Goal: Find specific page/section: Find specific page/section

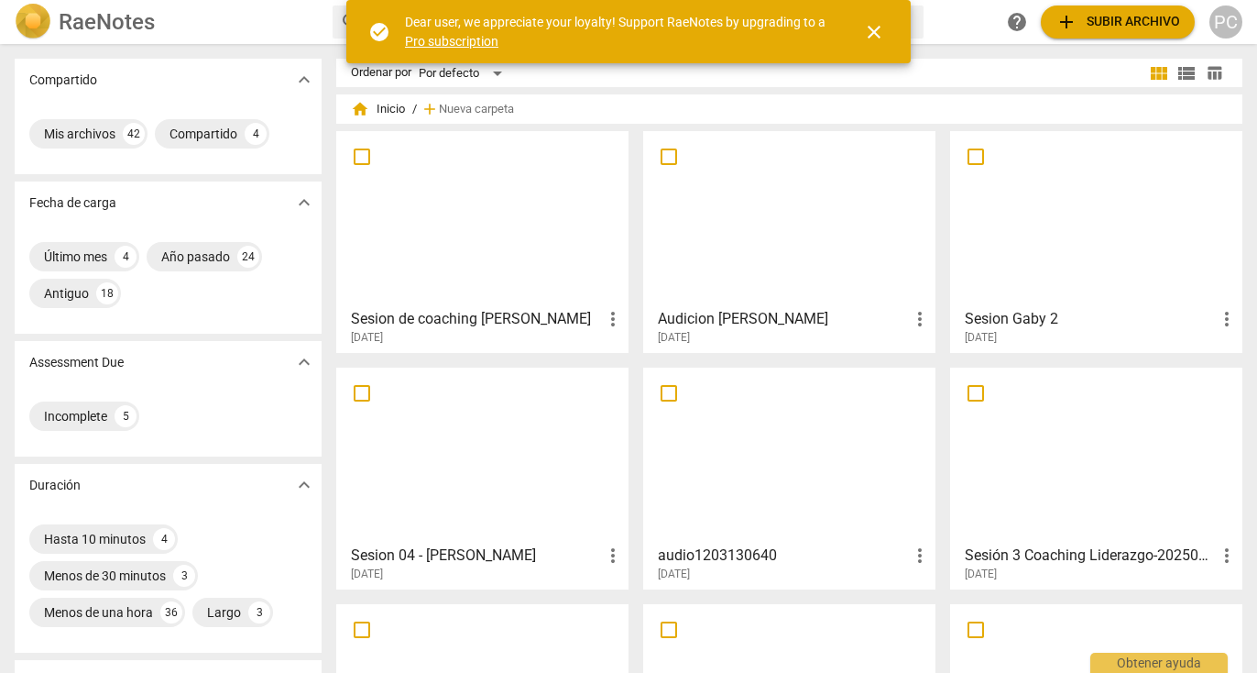
click at [879, 27] on span "close" at bounding box center [874, 32] width 22 height 22
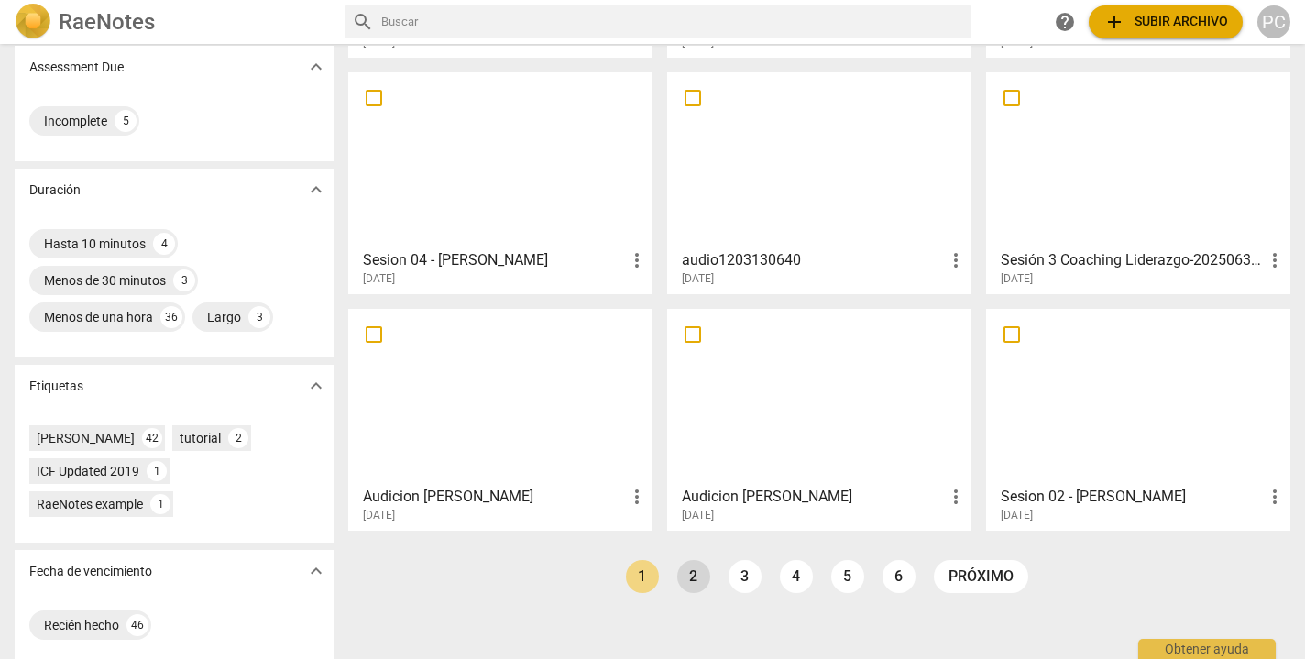
click at [684, 574] on link "2" at bounding box center [693, 576] width 33 height 33
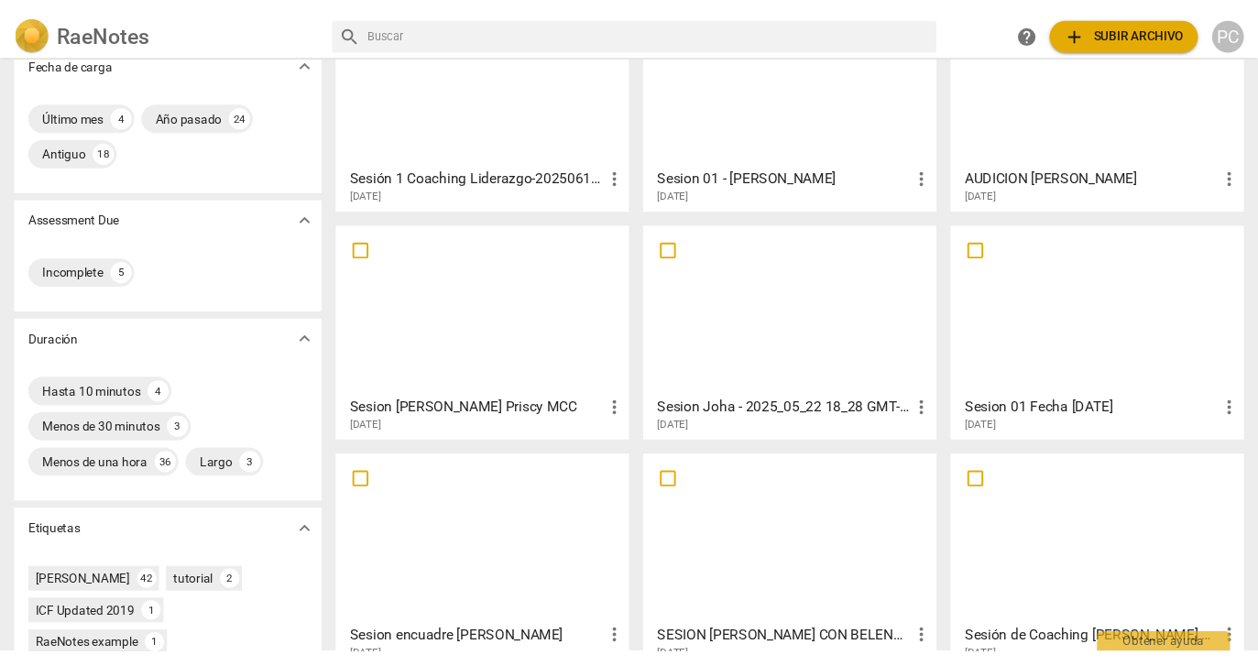
scroll to position [150, 0]
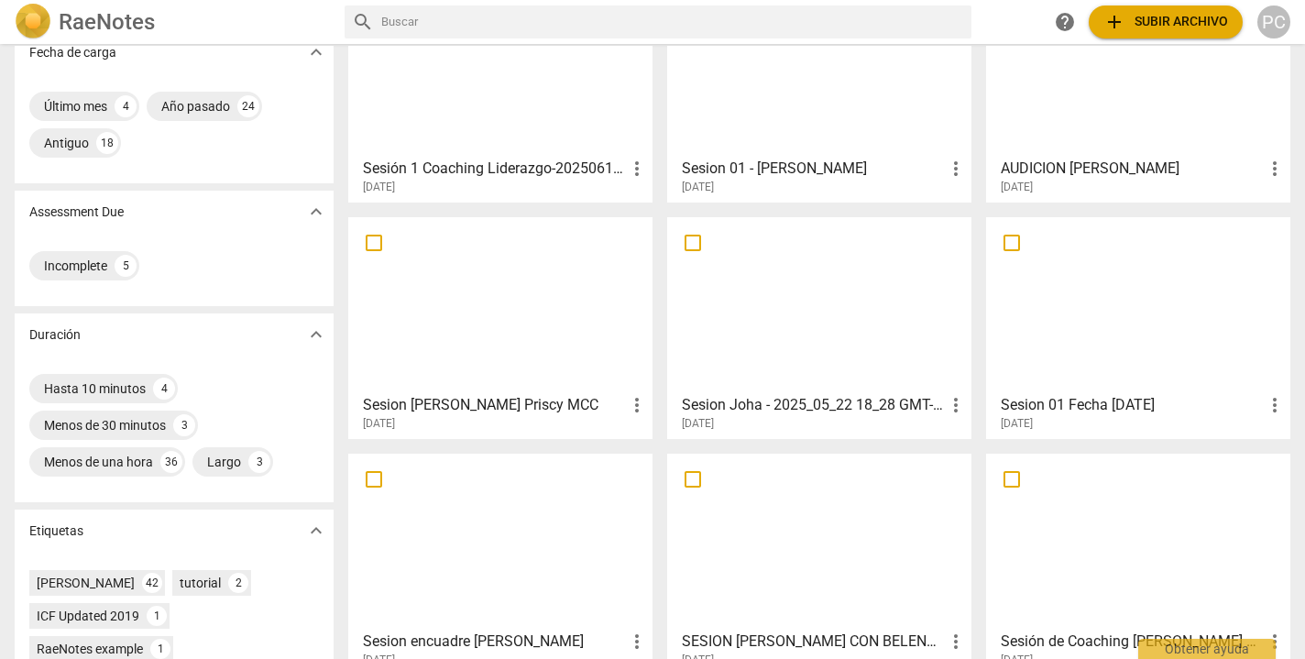
click at [1101, 276] on div at bounding box center [1137, 305] width 291 height 162
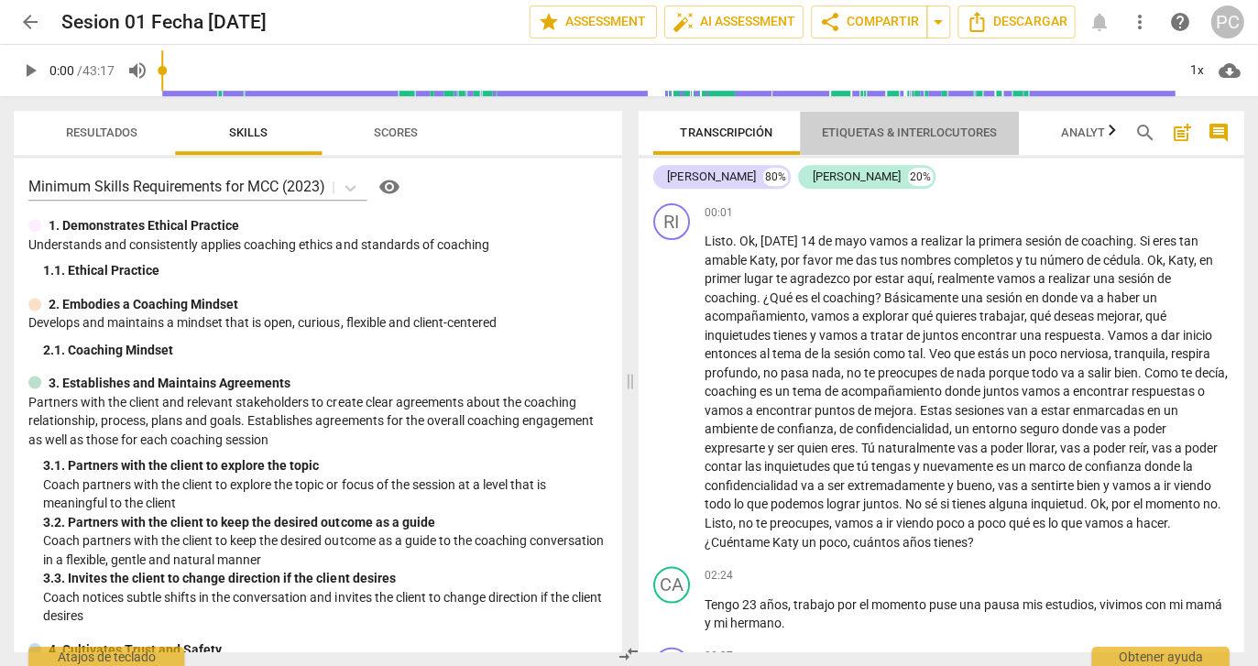
click at [963, 130] on span "Etiquetas & Interlocutores" at bounding box center [909, 133] width 175 height 14
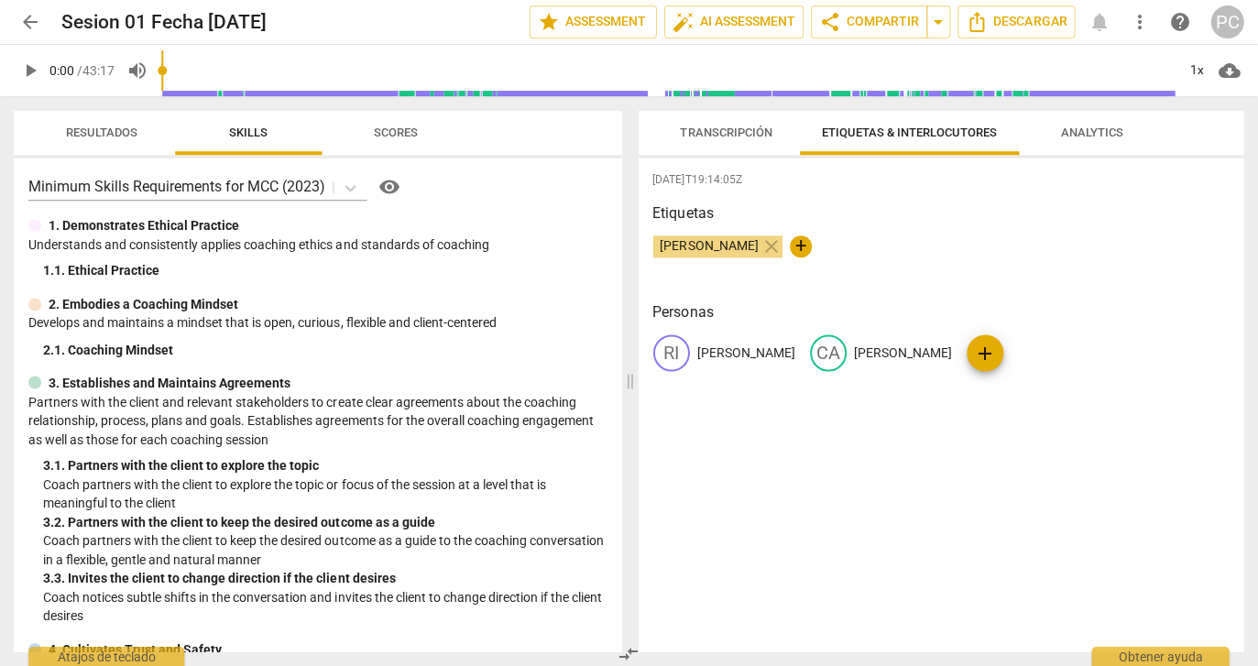
click at [1049, 139] on span "Analytics" at bounding box center [1092, 133] width 106 height 25
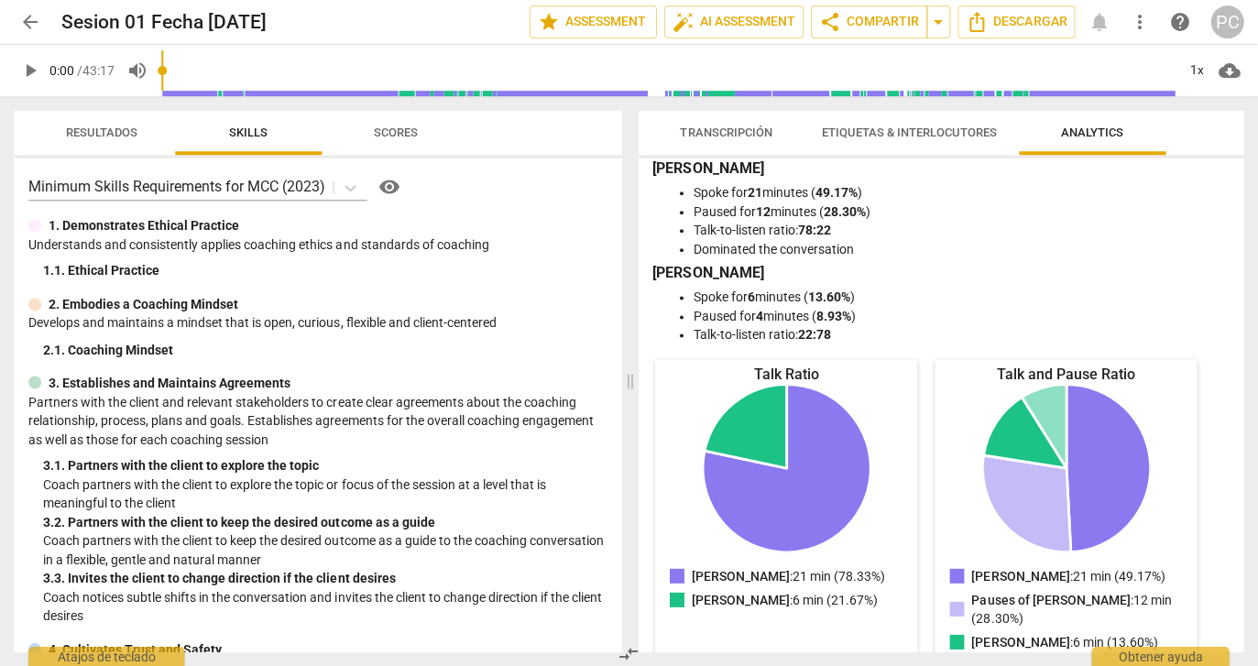
scroll to position [6, 0]
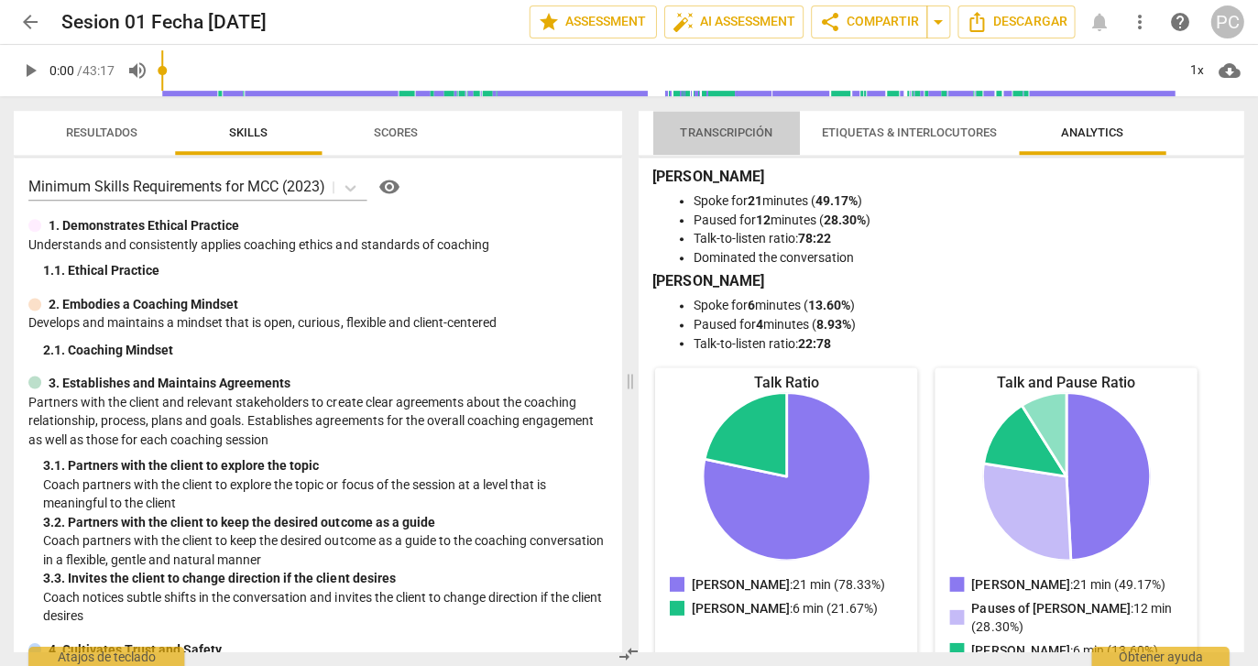
click at [750, 133] on span "Transcripción" at bounding box center [727, 133] width 92 height 14
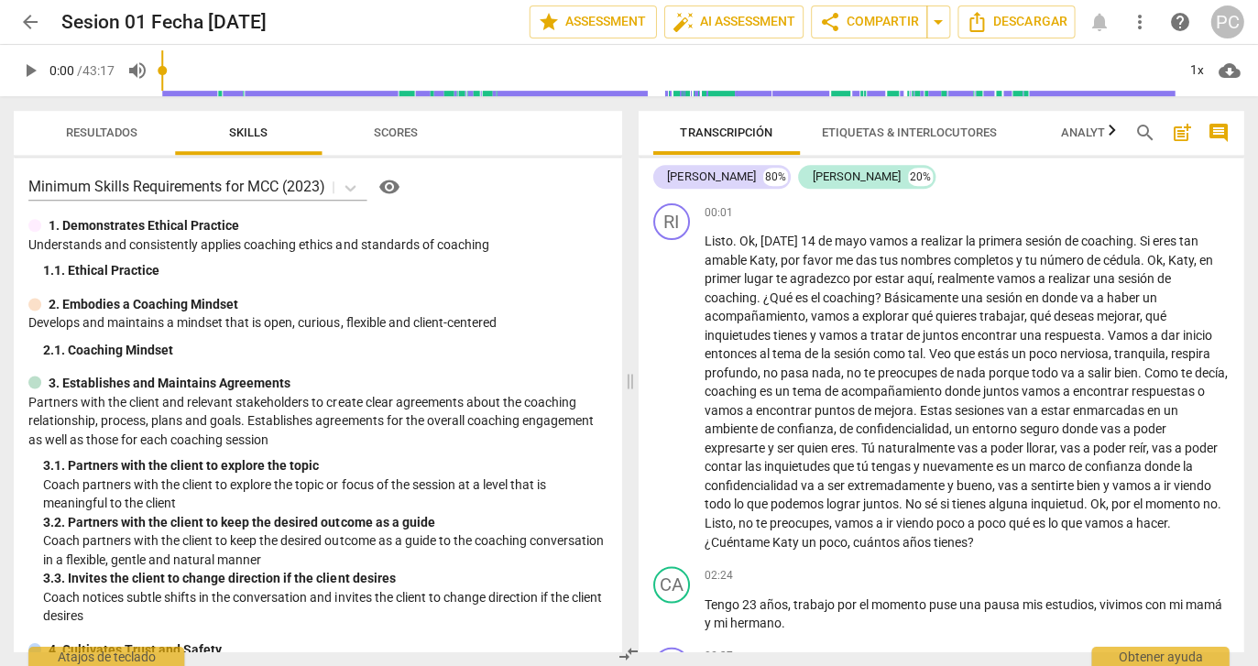
scroll to position [0, 0]
click at [30, 21] on span "arrow_back" at bounding box center [31, 22] width 22 height 22
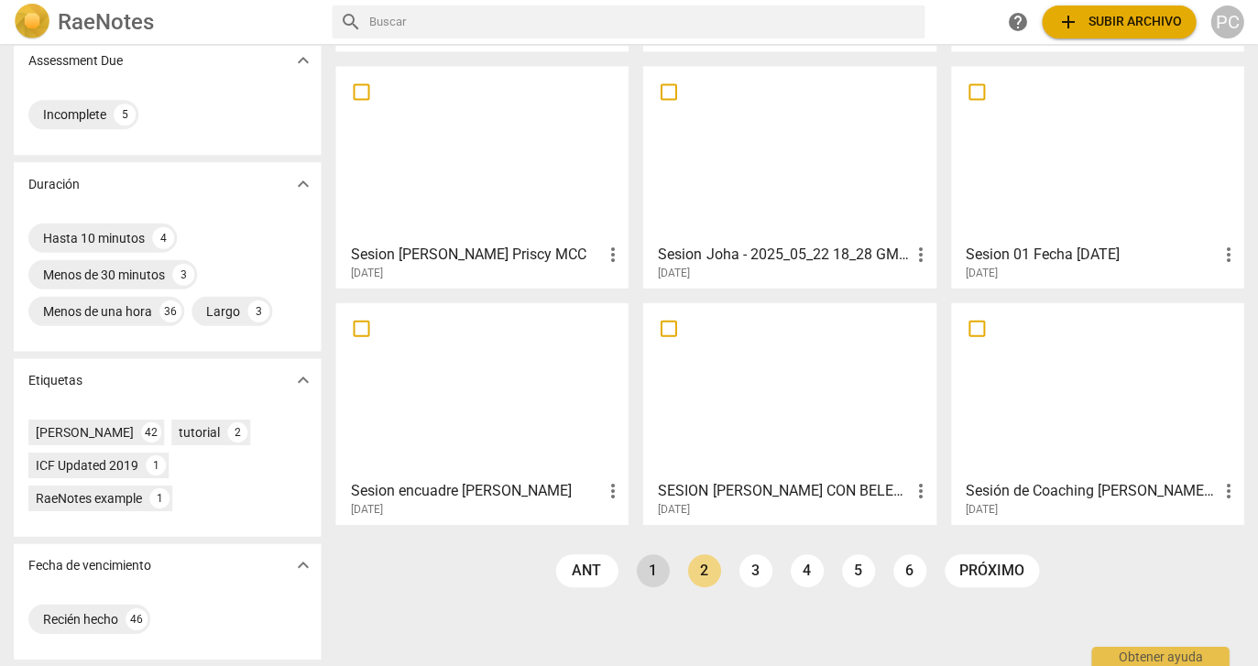
click at [649, 571] on link "1" at bounding box center [653, 569] width 33 height 33
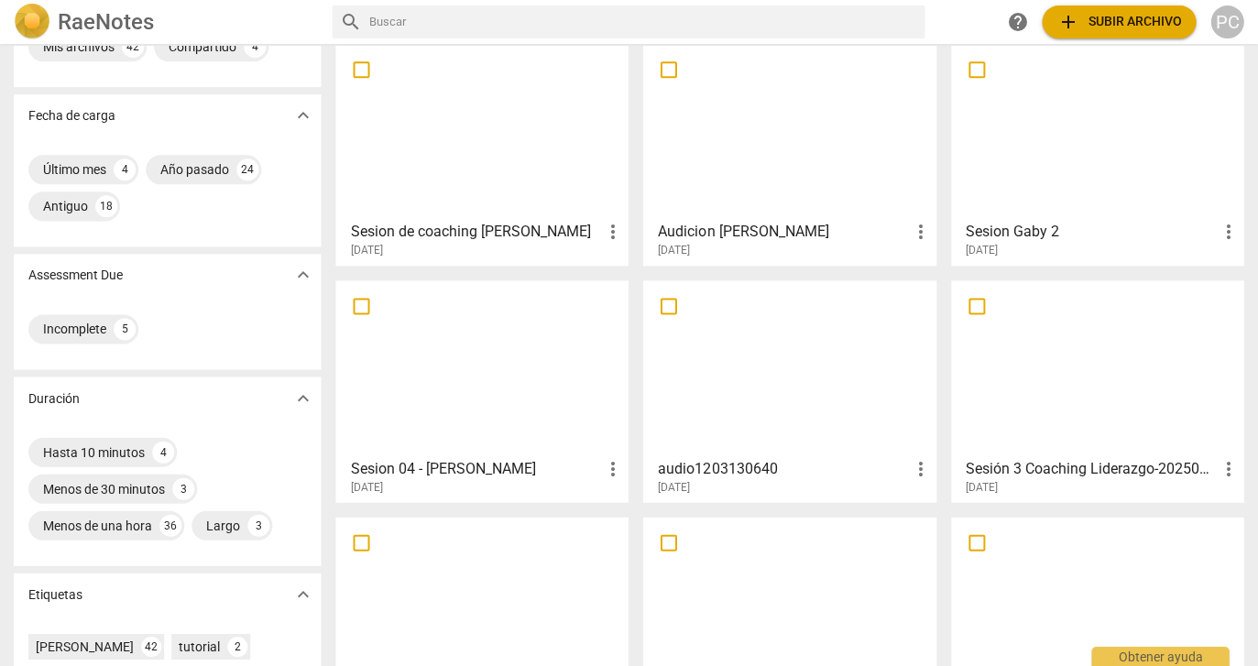
scroll to position [91, 0]
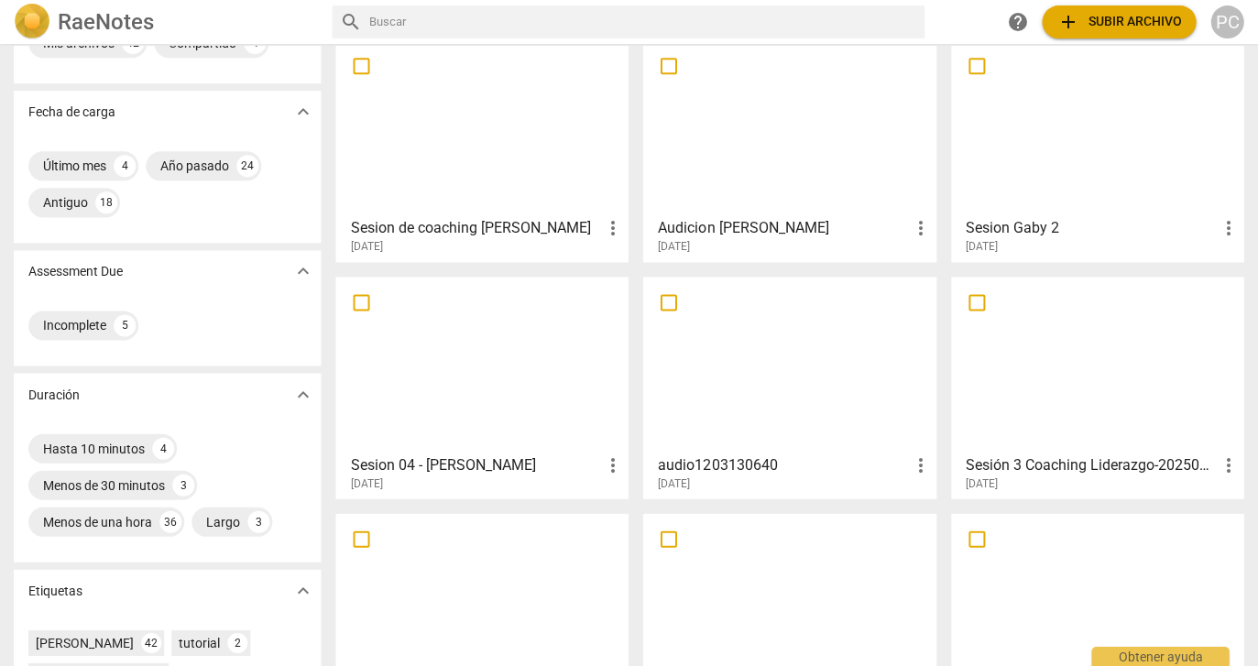
click at [435, 370] on div at bounding box center [482, 364] width 279 height 162
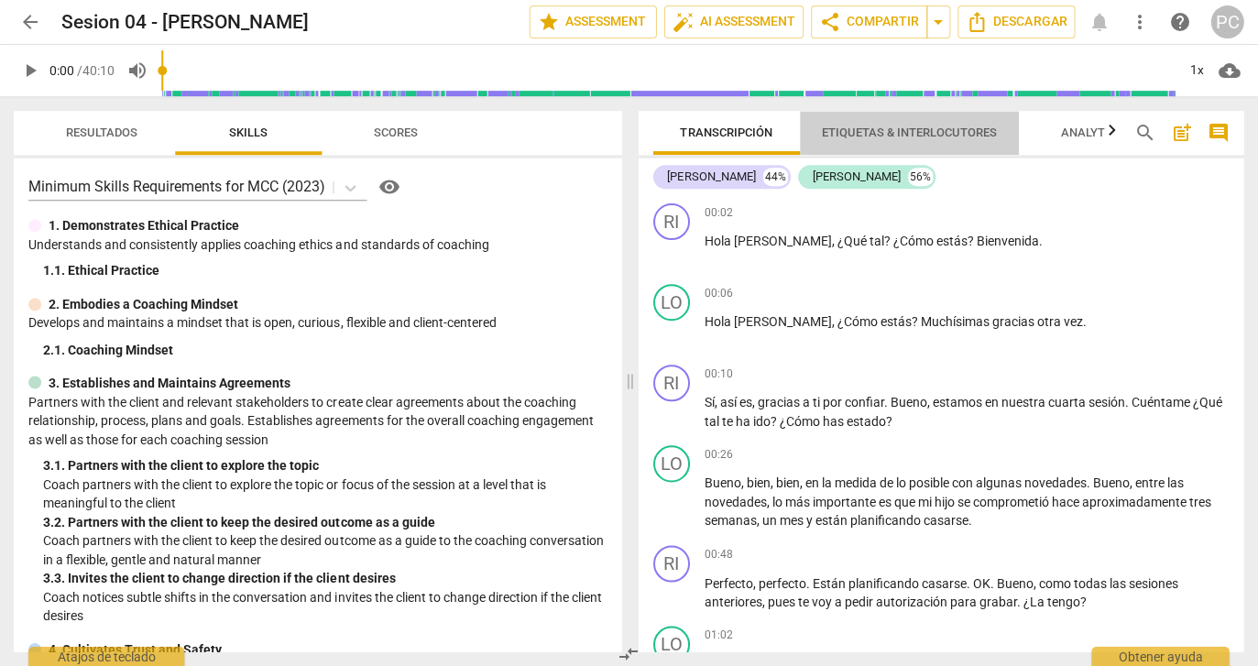
click at [888, 133] on span "Etiquetas & Interlocutores" at bounding box center [909, 133] width 175 height 14
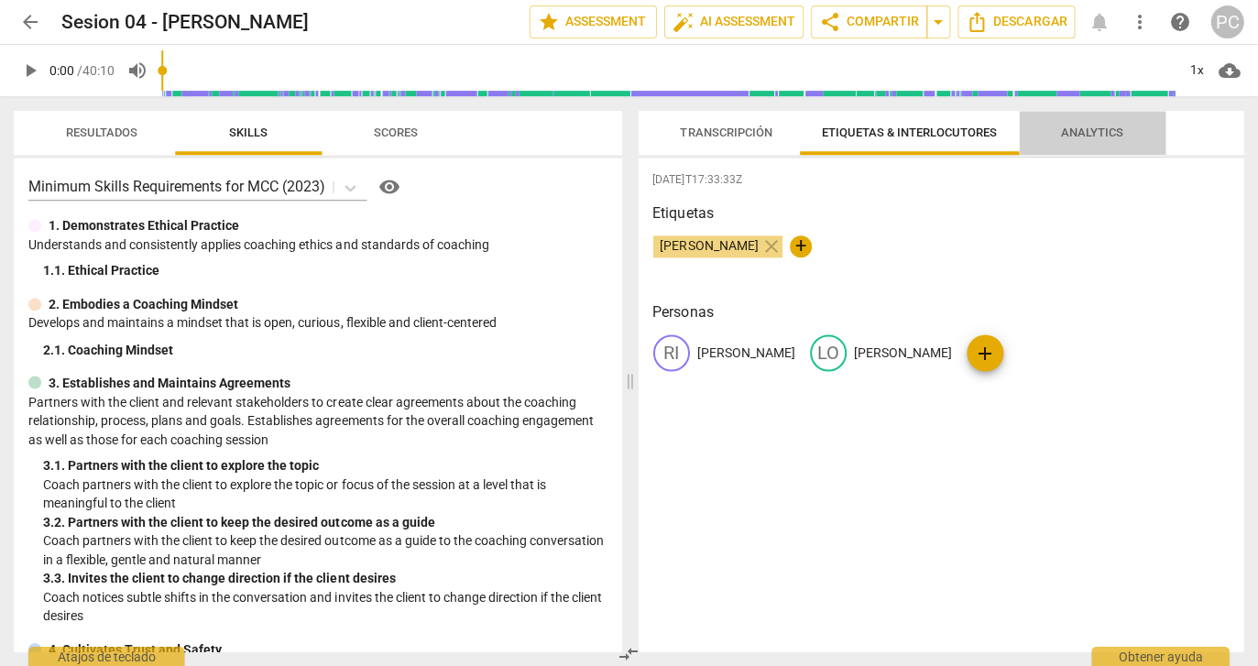
click at [1043, 134] on span "Analytics" at bounding box center [1092, 133] width 106 height 25
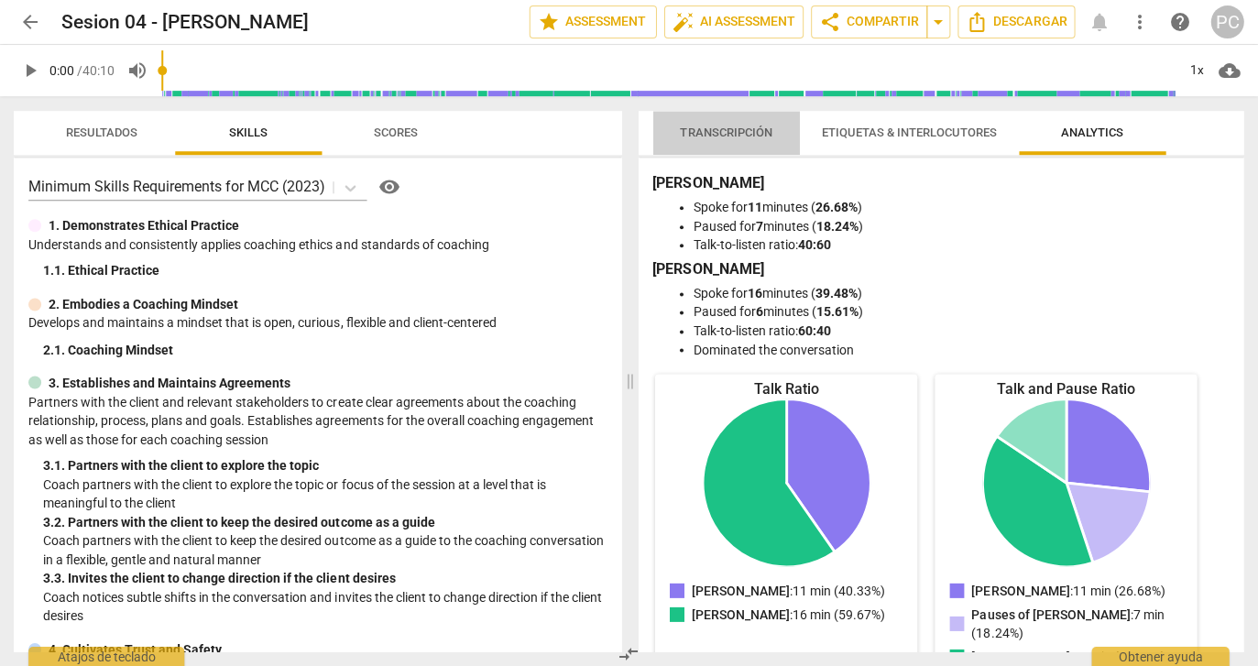
click at [739, 134] on span "Transcripción" at bounding box center [727, 133] width 92 height 14
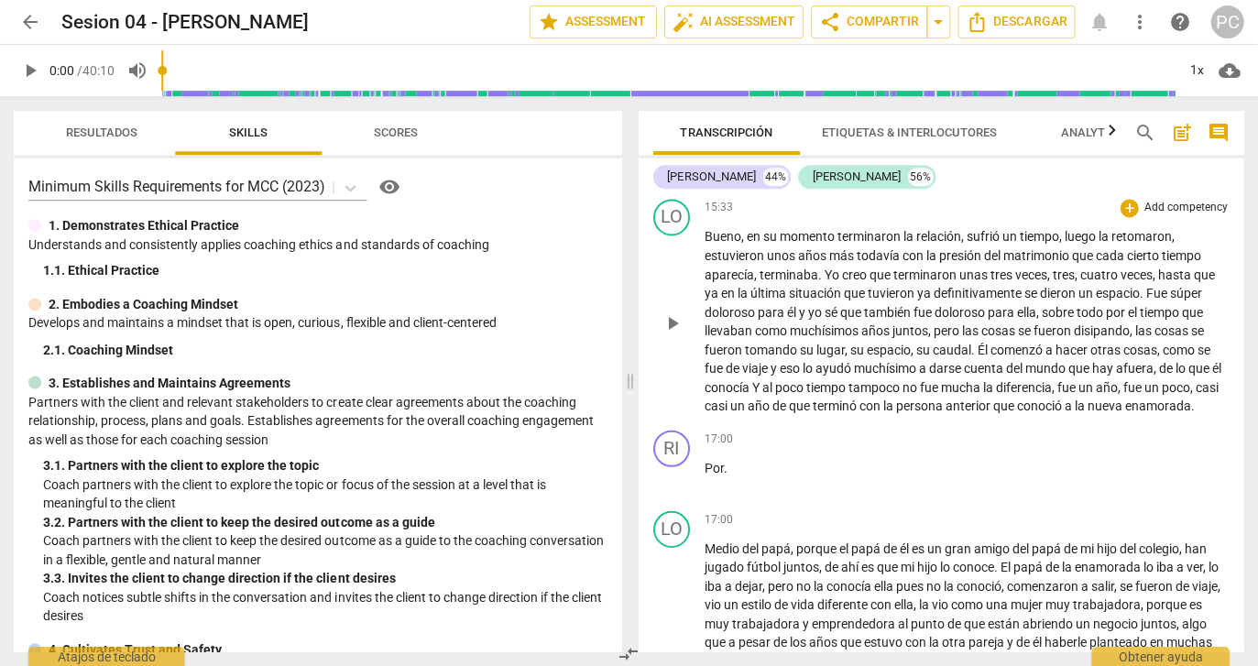
scroll to position [6528, 0]
click at [27, 25] on span "arrow_back" at bounding box center [31, 22] width 22 height 22
